Goal: Obtain resource: Obtain resource

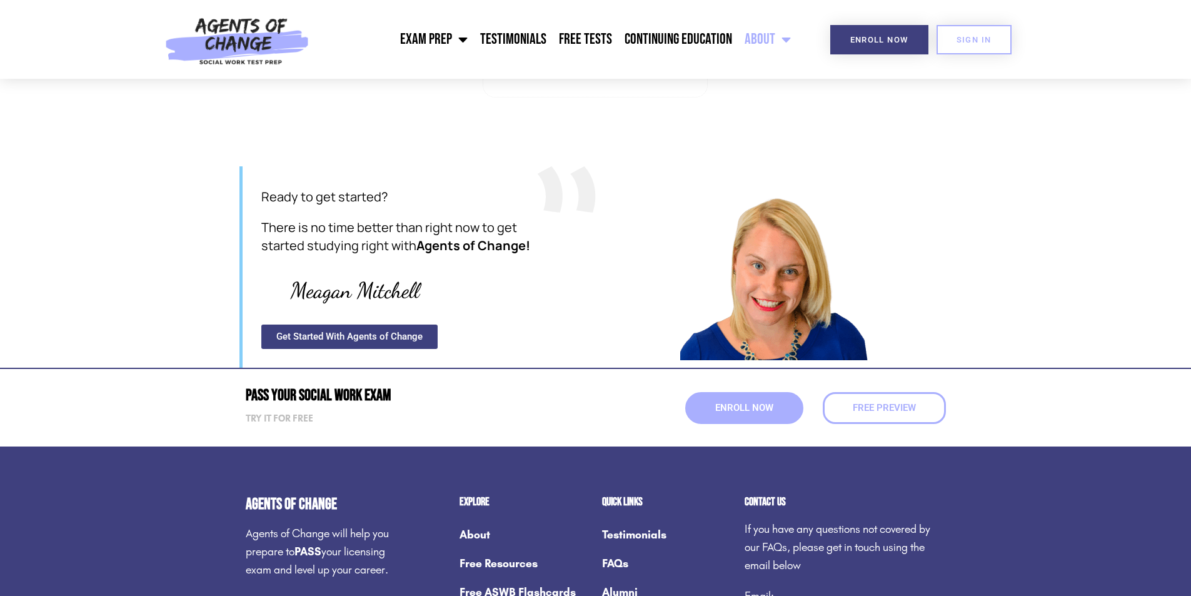
scroll to position [1250, 0]
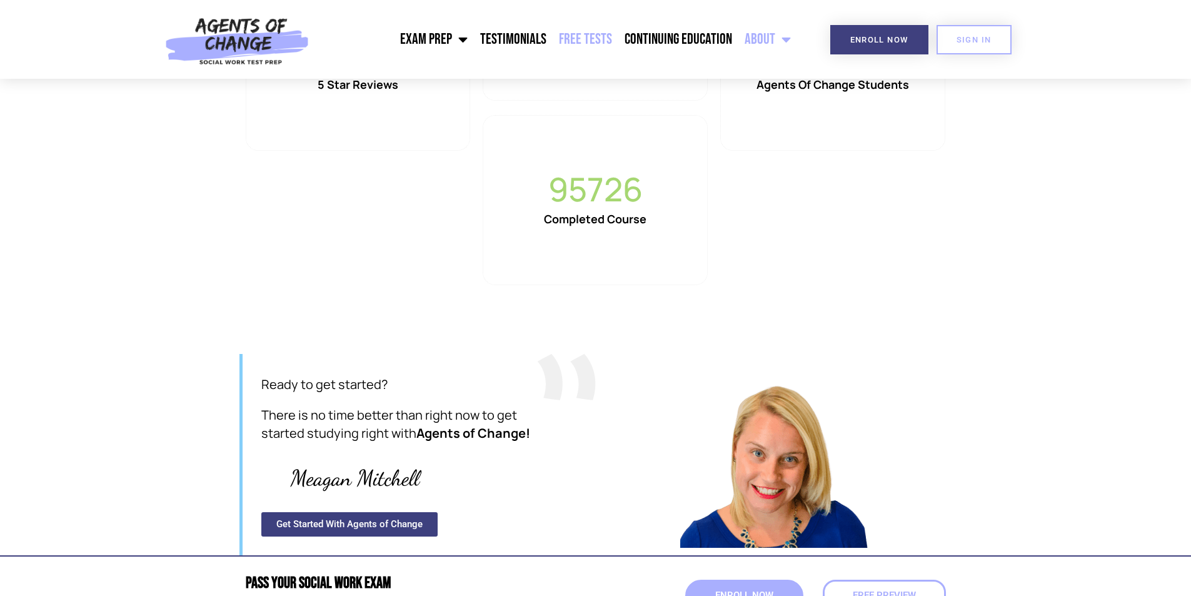
click at [595, 43] on link "Free Tests" at bounding box center [586, 39] width 66 height 31
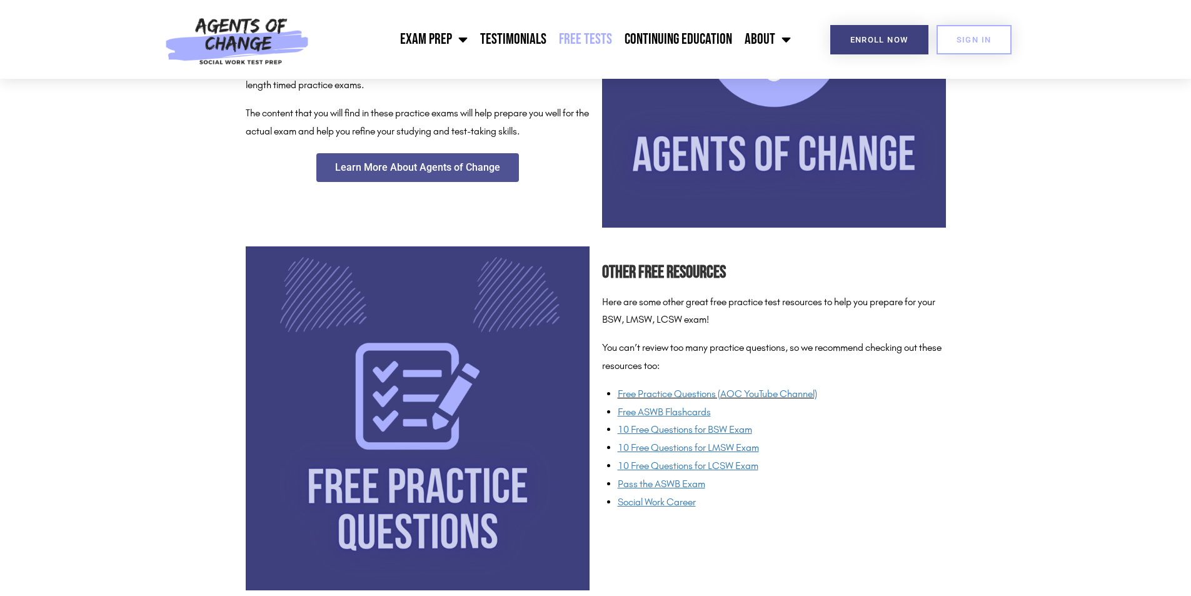
scroll to position [813, 0]
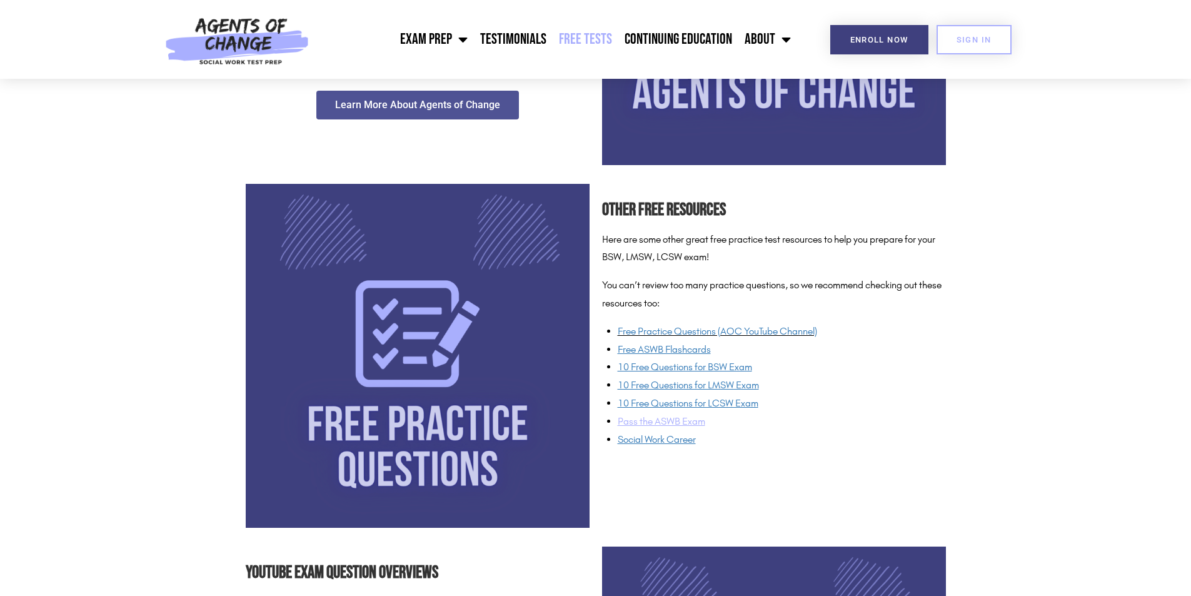
click at [687, 423] on span "Pass the ASWB Exam" at bounding box center [662, 421] width 88 height 12
click at [650, 352] on u "Free ASWB Flashcards" at bounding box center [664, 349] width 93 height 12
click at [670, 333] on link "Free Practice Questions (AOC YouTube Channel)" at bounding box center [717, 331] width 199 height 12
click at [668, 401] on span "10 Free Questions for LCSW Exam" at bounding box center [688, 403] width 141 height 12
click at [677, 443] on span "Social Work Career" at bounding box center [657, 439] width 78 height 12
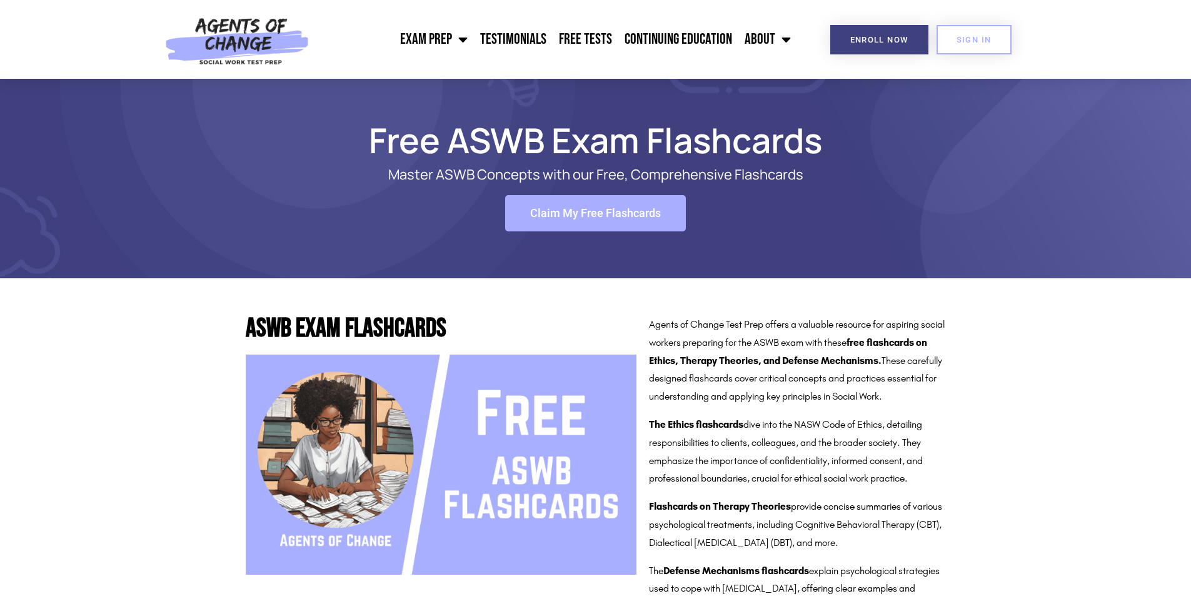
click at [596, 210] on span "Claim My Free Flashcards" at bounding box center [595, 213] width 131 height 11
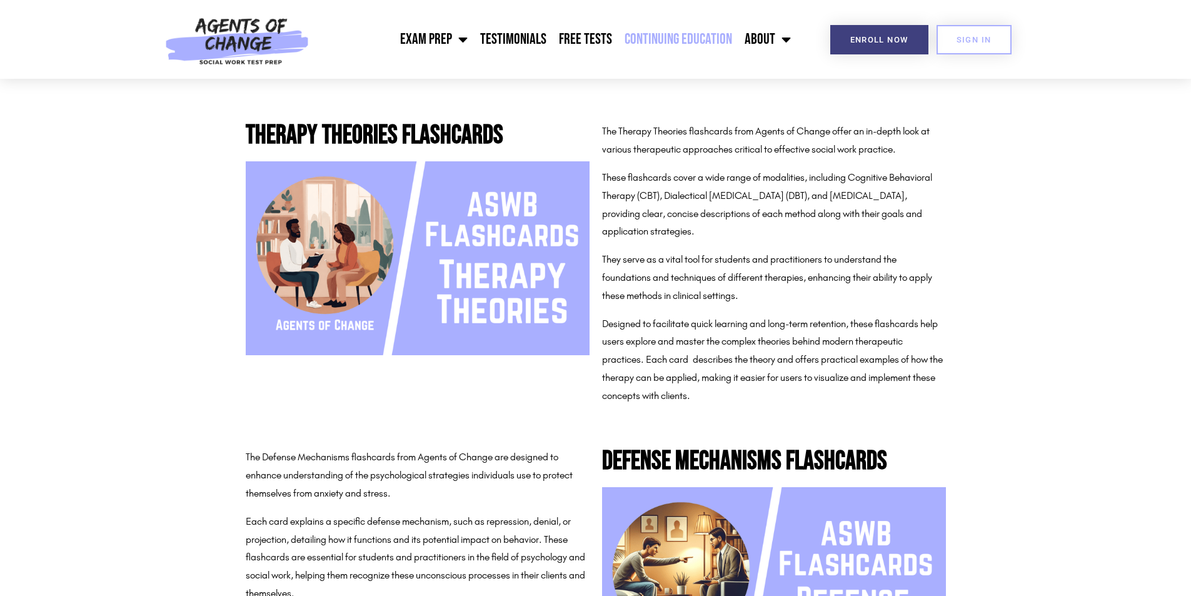
scroll to position [750, 0]
